Goal: Task Accomplishment & Management: Manage account settings

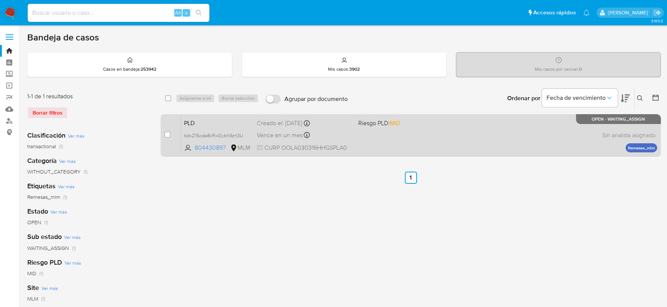
click at [164, 133] on div "case-item-checkbox No es posible asignar el caso PLD bdx276ode8xRxi0ybh9zrt3U 8…" at bounding box center [411, 135] width 500 height 42
click at [165, 132] on input "checkbox" at bounding box center [167, 135] width 6 height 6
checkbox input "true"
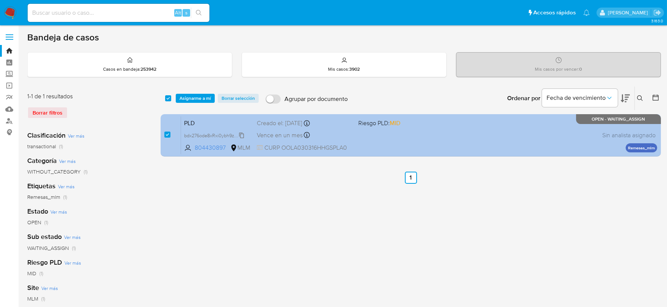
click at [242, 135] on span "bdx276ode8xRxi0ybh9zrt3U" at bounding box center [213, 135] width 59 height 8
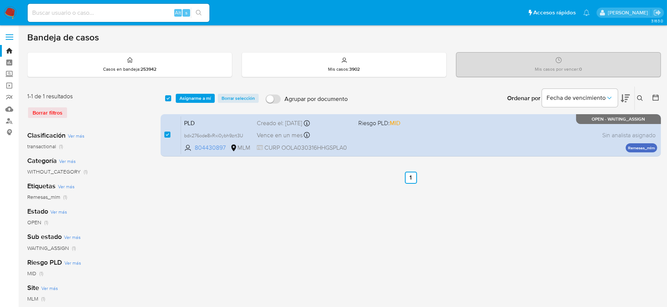
click at [207, 95] on span "Asignarme a mí" at bounding box center [194, 99] width 31 height 8
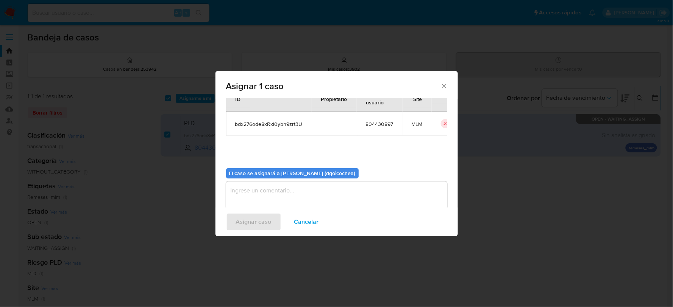
scroll to position [39, 0]
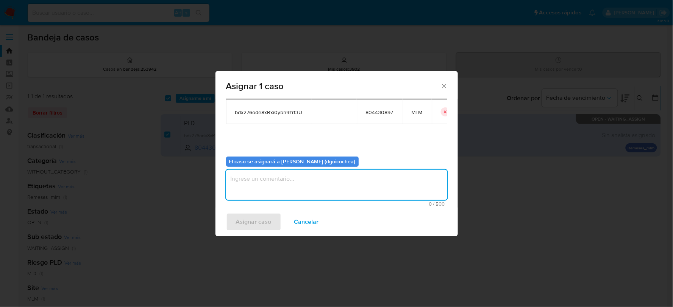
click at [303, 176] on textarea "assign-modal" at bounding box center [336, 185] width 221 height 30
type textarea "dg"
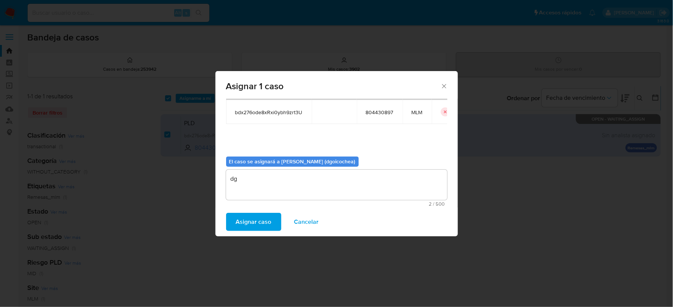
click at [266, 226] on span "Asignar caso" at bounding box center [254, 222] width 36 height 17
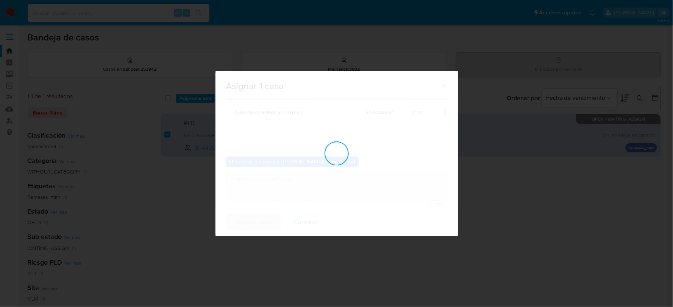
checkbox input "false"
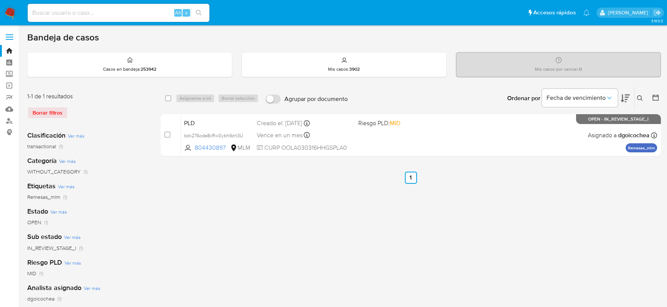
click at [638, 96] on icon at bounding box center [640, 98] width 6 height 6
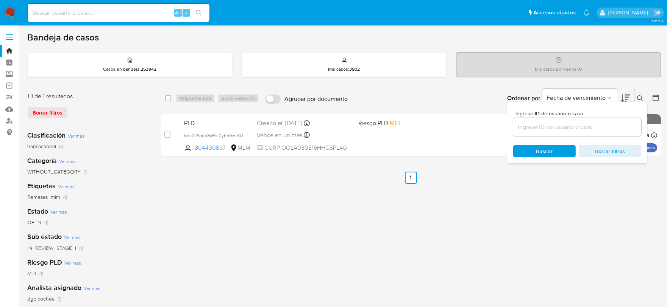
click at [547, 134] on div at bounding box center [577, 127] width 128 height 18
click at [546, 129] on input at bounding box center [577, 127] width 128 height 10
paste input "445816181"
type input "445816181"
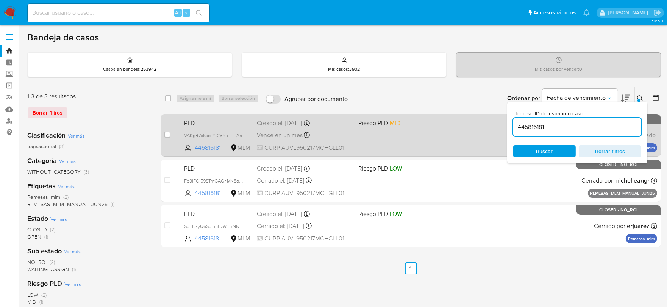
click at [163, 136] on div "case-item-checkbox No es posible asignar el caso PLD VAKgR7xkaoTYt25NkTIlTIA5 4…" at bounding box center [411, 135] width 500 height 42
click at [165, 135] on input "checkbox" at bounding box center [167, 135] width 6 height 6
checkbox input "true"
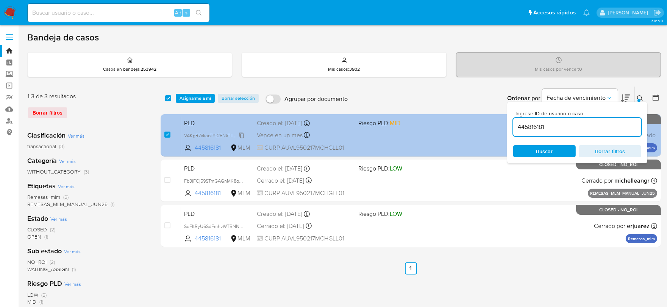
click at [240, 135] on span "VAKgR7xkaoTYt25NkTIlTIA5" at bounding box center [213, 135] width 58 height 8
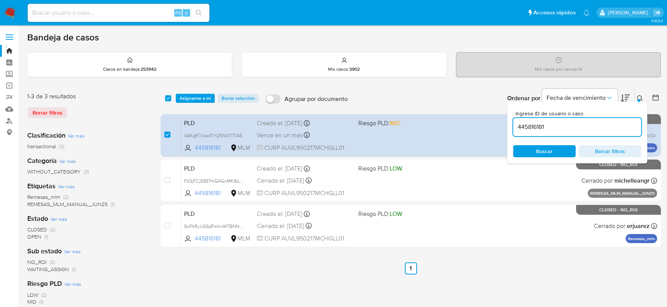
click at [526, 125] on input "445816181" at bounding box center [577, 127] width 128 height 10
paste input "2478389194"
type input "2478389194"
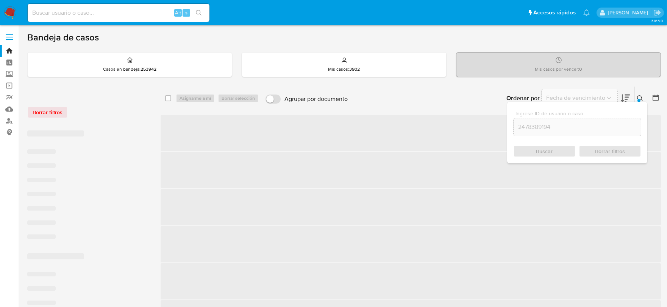
checkbox input "false"
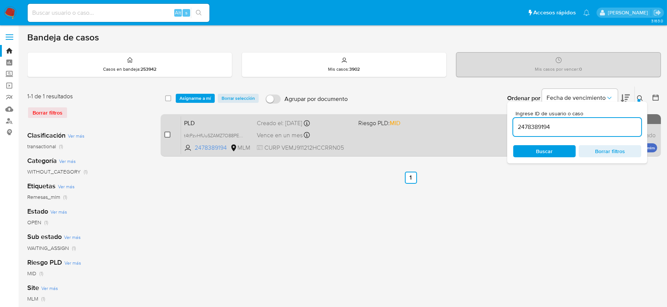
click at [167, 132] on input "checkbox" at bounding box center [167, 135] width 6 height 6
checkbox input "true"
click at [167, 132] on input "checkbox" at bounding box center [167, 135] width 6 height 6
checkbox input "false"
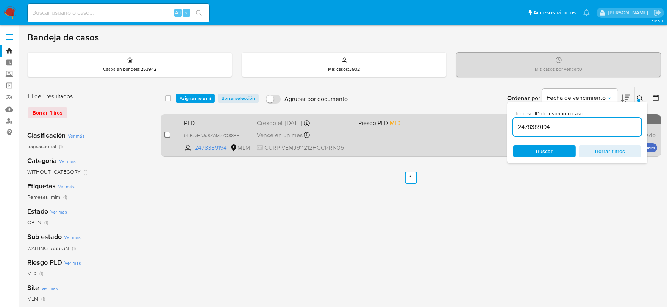
checkbox input "false"
click at [167, 134] on input "checkbox" at bounding box center [167, 135] width 6 height 6
checkbox input "true"
click at [167, 134] on input "checkbox" at bounding box center [167, 135] width 6 height 6
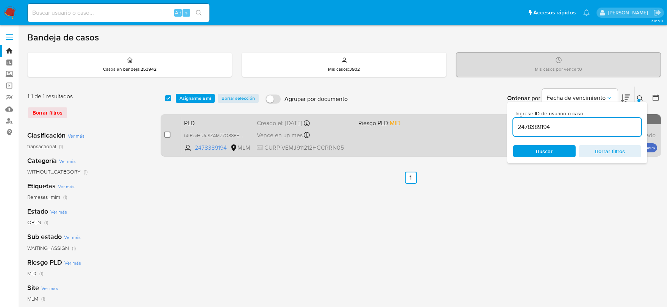
checkbox input "false"
click at [167, 134] on input "checkbox" at bounding box center [167, 135] width 6 height 6
checkbox input "true"
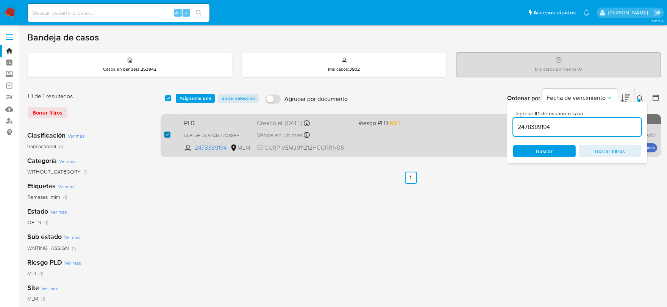
click at [167, 134] on input "checkbox" at bounding box center [167, 135] width 6 height 6
checkbox input "false"
click at [166, 134] on input "checkbox" at bounding box center [167, 135] width 6 height 6
checkbox input "true"
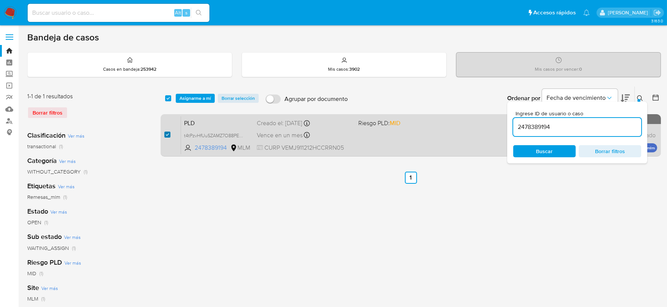
checkbox input "true"
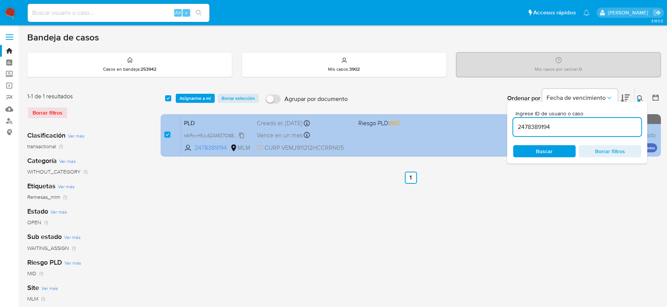
click at [241, 134] on span "t4tPzvHfUuSZAMZ7O88PEXYC" at bounding box center [216, 135] width 64 height 8
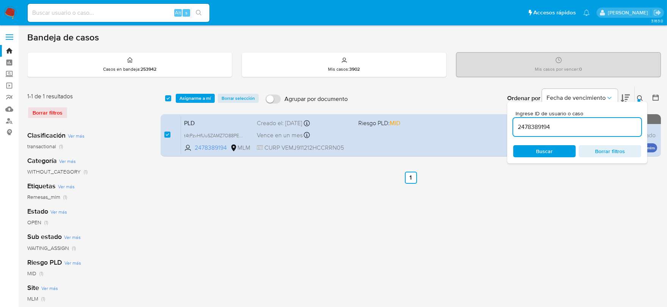
click at [521, 123] on input "2478389194" at bounding box center [577, 127] width 128 height 10
paste input "1138700901"
type input "1138700901"
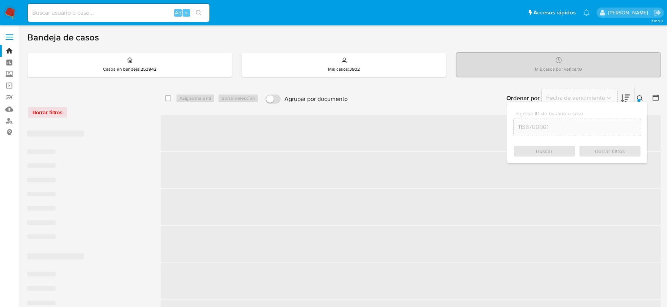
checkbox input "false"
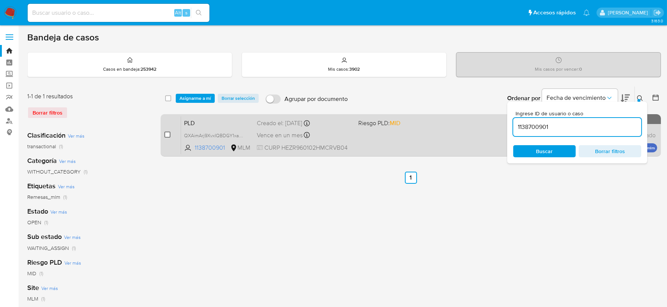
click at [167, 134] on input "checkbox" at bounding box center [167, 135] width 6 height 6
checkbox input "true"
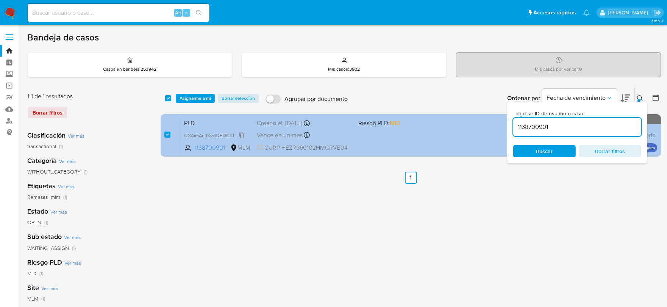
click at [241, 134] on span "QXAimArj9XvxIQBDGY1xaK5e" at bounding box center [215, 135] width 63 height 8
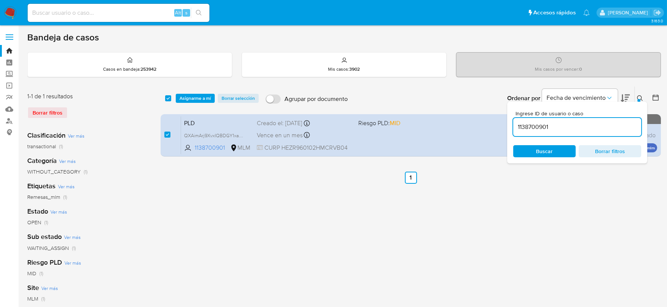
click at [528, 129] on input "1138700901" at bounding box center [577, 127] width 128 height 10
paste input "2653514988"
type input "2653514988"
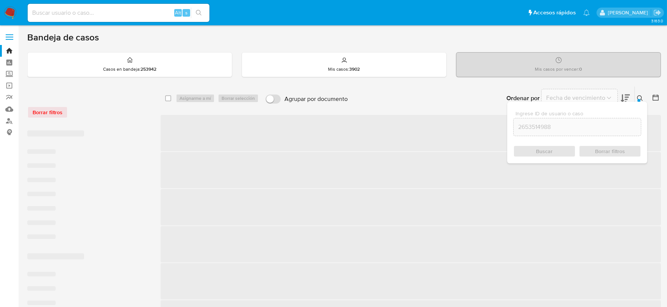
checkbox input "false"
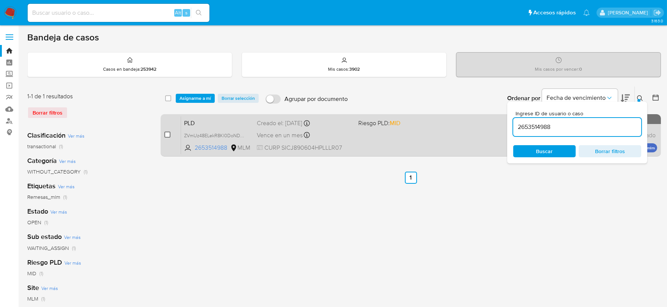
click at [169, 135] on input "checkbox" at bounding box center [167, 135] width 6 height 6
checkbox input "true"
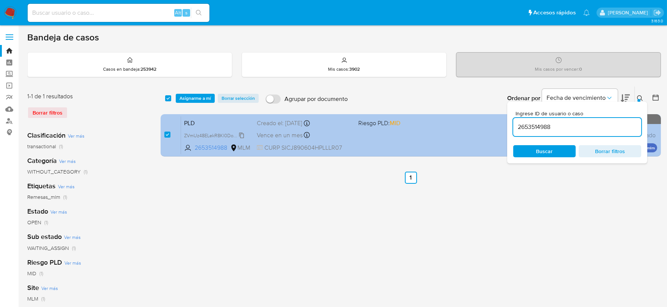
click at [241, 136] on span "ZVmUz48ELekR8Kl0DoNDJnMu" at bounding box center [217, 135] width 67 height 8
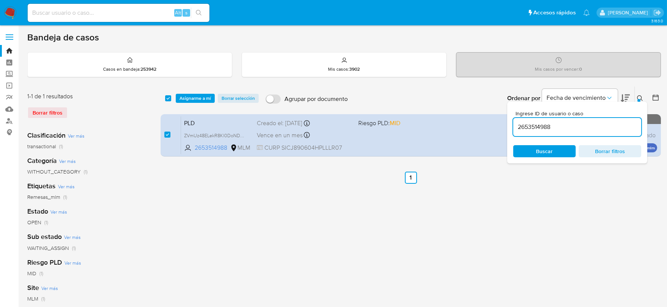
click at [535, 120] on div "2653514988" at bounding box center [577, 127] width 128 height 18
click at [533, 125] on input "2653514988" at bounding box center [577, 127] width 128 height 10
paste input "502055994"
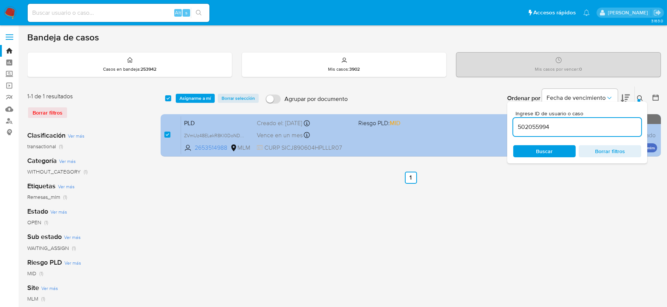
type input "502055994"
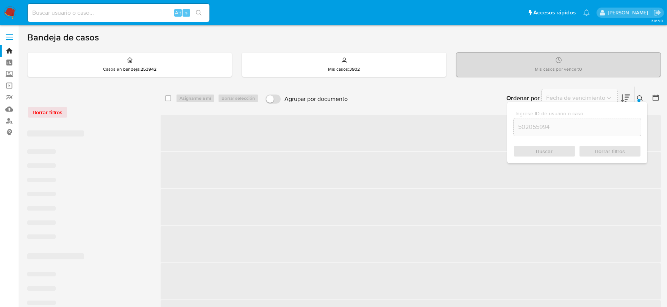
checkbox input "false"
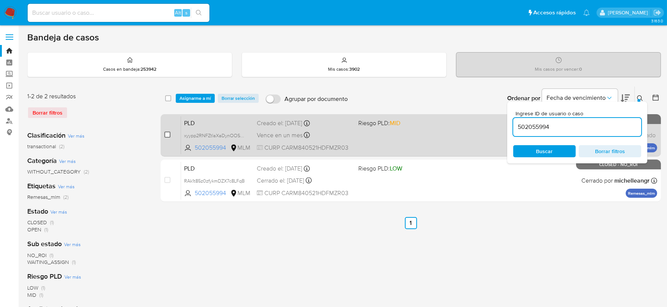
click at [169, 134] on input "checkbox" at bounding box center [167, 135] width 6 height 6
checkbox input "true"
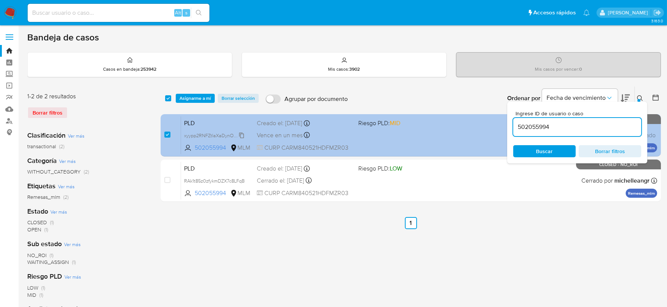
click at [241, 133] on span "xyypp2RNFZtlaXaDynOOS5mN" at bounding box center [217, 135] width 66 height 8
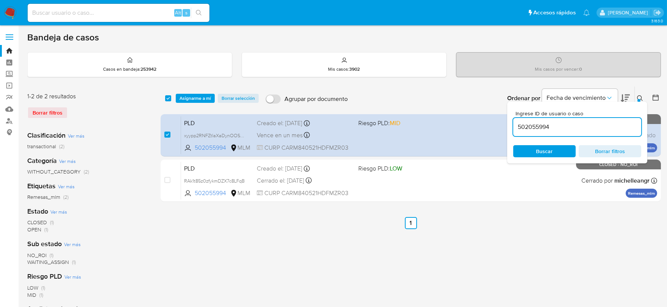
click at [533, 126] on input "502055994" at bounding box center [577, 127] width 128 height 10
paste input "485186039"
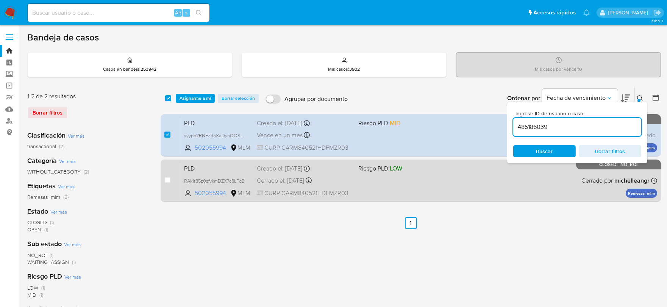
type input "485186039"
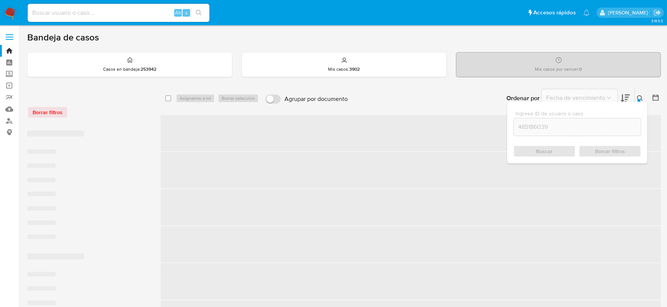
checkbox input "false"
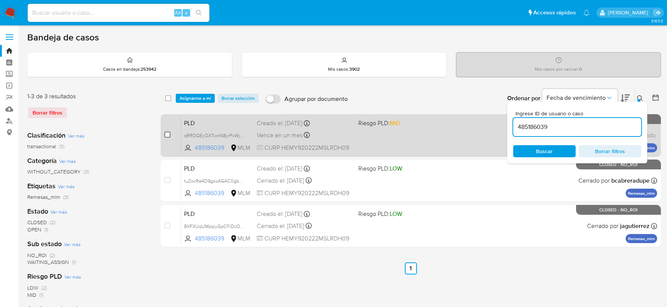
click at [165, 133] on input "checkbox" at bounding box center [167, 135] width 6 height 6
checkbox input "true"
click at [165, 133] on input "checkbox" at bounding box center [167, 135] width 6 height 6
checkbox input "false"
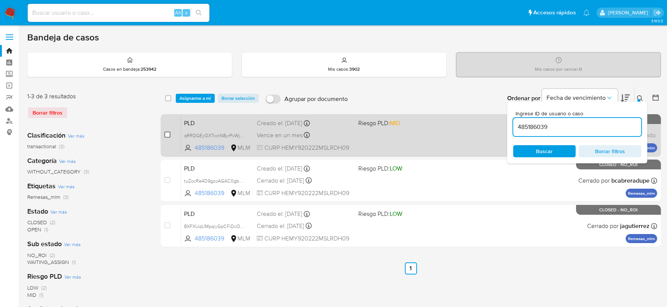
checkbox input "false"
click at [166, 134] on input "checkbox" at bounding box center [167, 135] width 6 height 6
checkbox input "true"
click at [166, 134] on input "checkbox" at bounding box center [167, 135] width 6 height 6
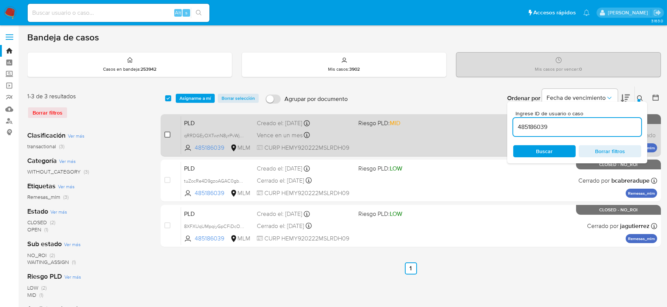
checkbox input "false"
click at [167, 136] on input "checkbox" at bounding box center [167, 135] width 6 height 6
checkbox input "true"
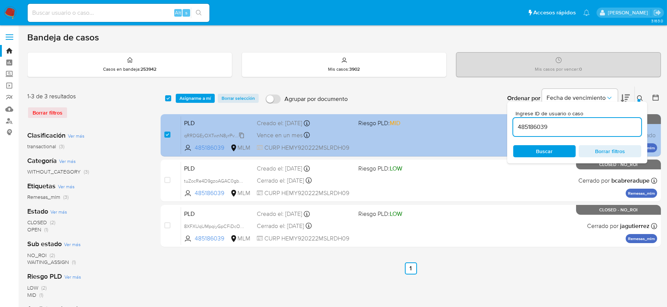
click at [242, 135] on span "qRRDGEyOXTwnN8yrPvWjWowI" at bounding box center [217, 135] width 67 height 8
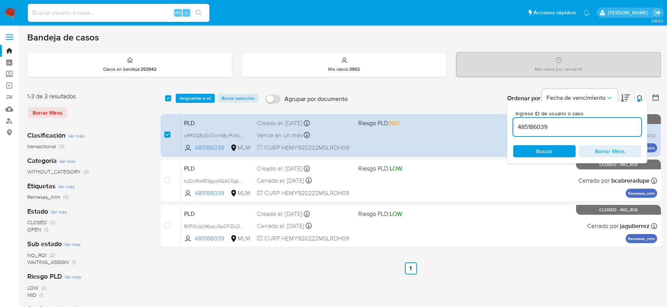
click at [525, 126] on input "485186039" at bounding box center [577, 127] width 128 height 10
paste input "1178864352"
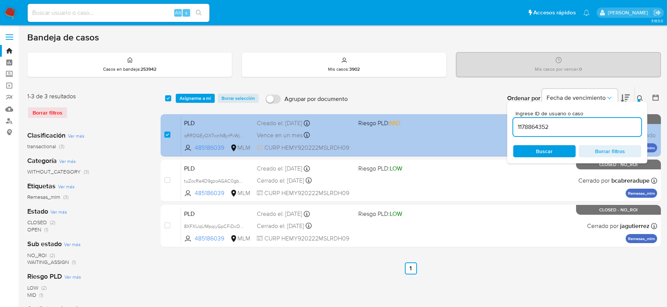
type input "1178864352"
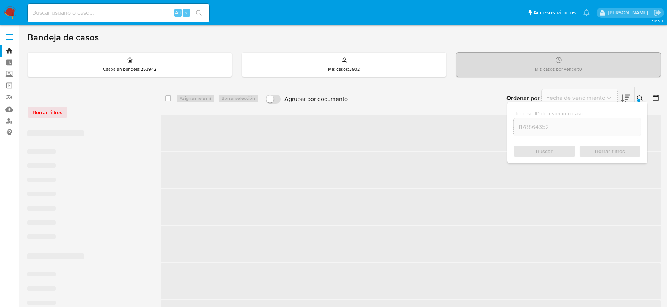
checkbox input "false"
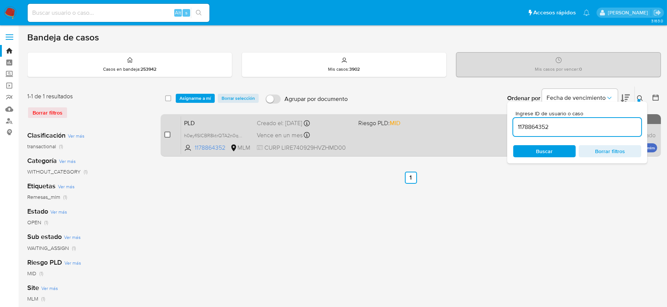
click at [168, 134] on input "checkbox" at bounding box center [167, 135] width 6 height 6
checkbox input "true"
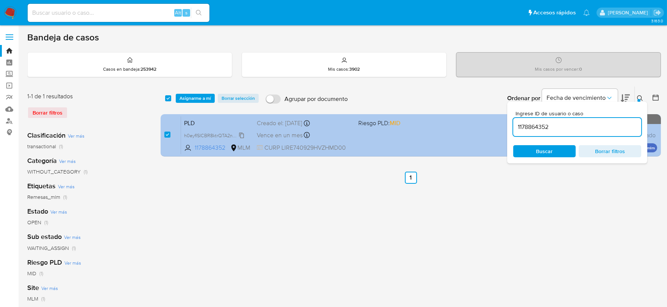
click at [240, 134] on span "h0eyfISICBR8ktrQTA2n0qUM" at bounding box center [214, 135] width 61 height 8
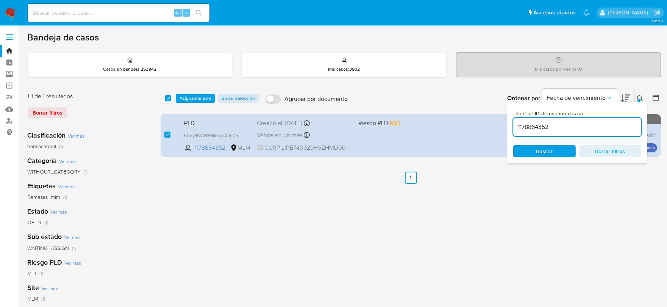
click at [206, 95] on span "Asignarme a mí" at bounding box center [194, 99] width 31 height 8
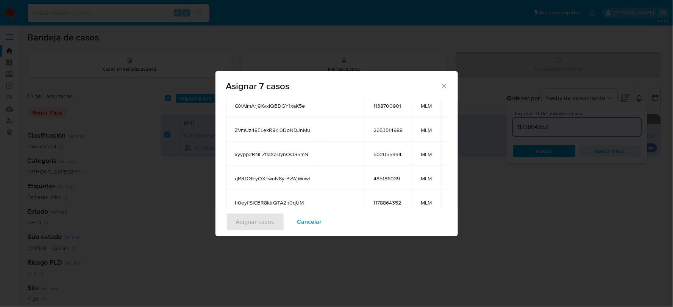
scroll to position [134, 0]
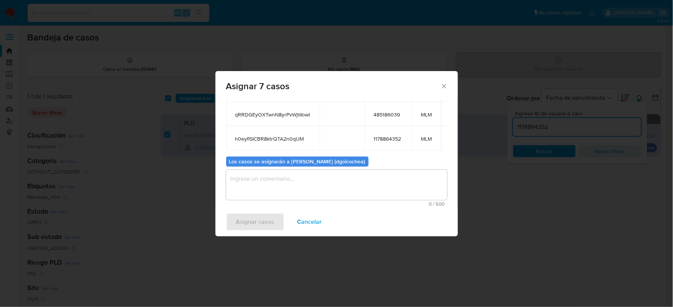
click at [305, 181] on textarea "assign-modal" at bounding box center [336, 185] width 221 height 30
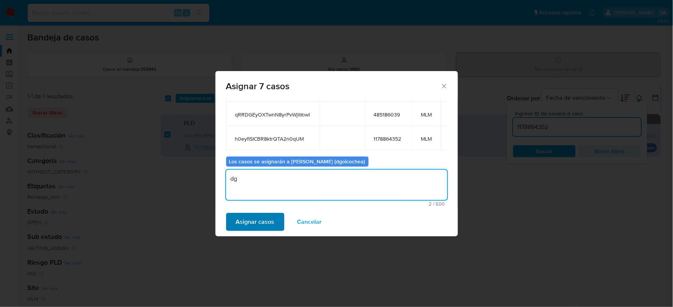
type textarea "dg"
click at [279, 220] on button "Asignar casos" at bounding box center [255, 222] width 58 height 18
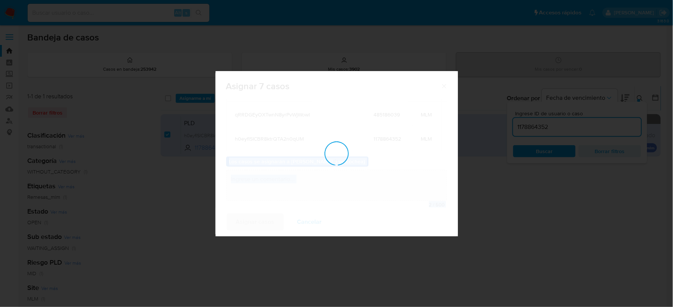
checkbox input "false"
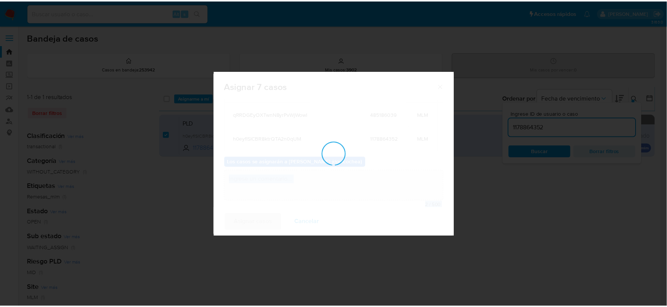
scroll to position [46, 0]
